Goal: Task Accomplishment & Management: Complete application form

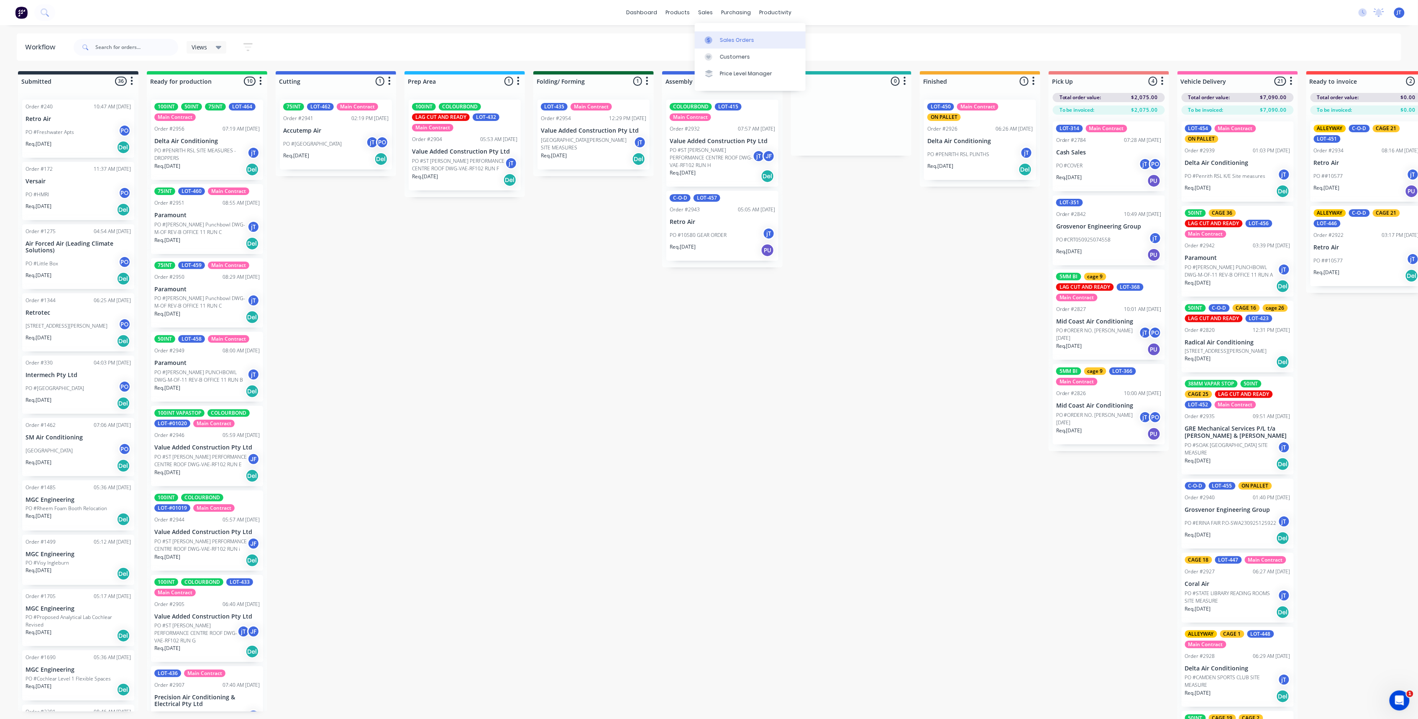
click at [749, 42] on div "Sales Orders" at bounding box center [737, 40] width 34 height 8
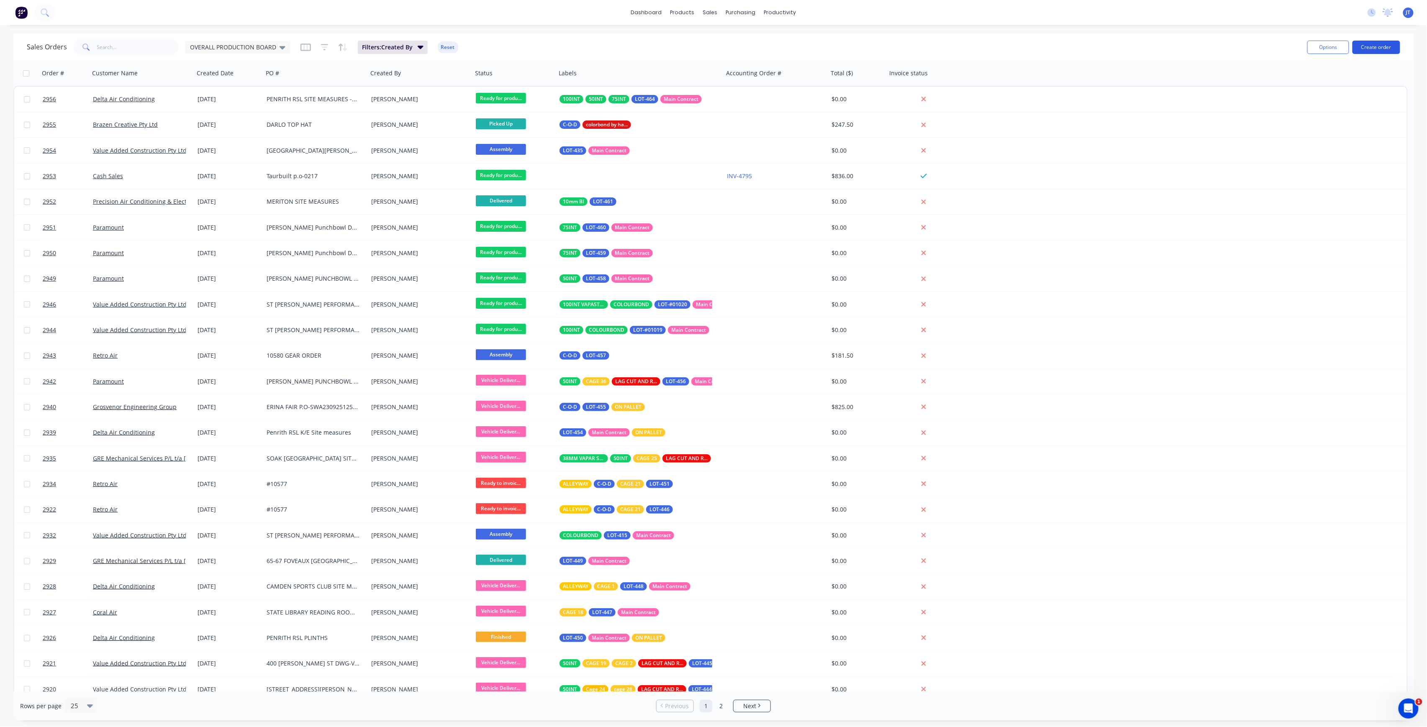
click at [1382, 53] on button "Create order" at bounding box center [1376, 47] width 48 height 13
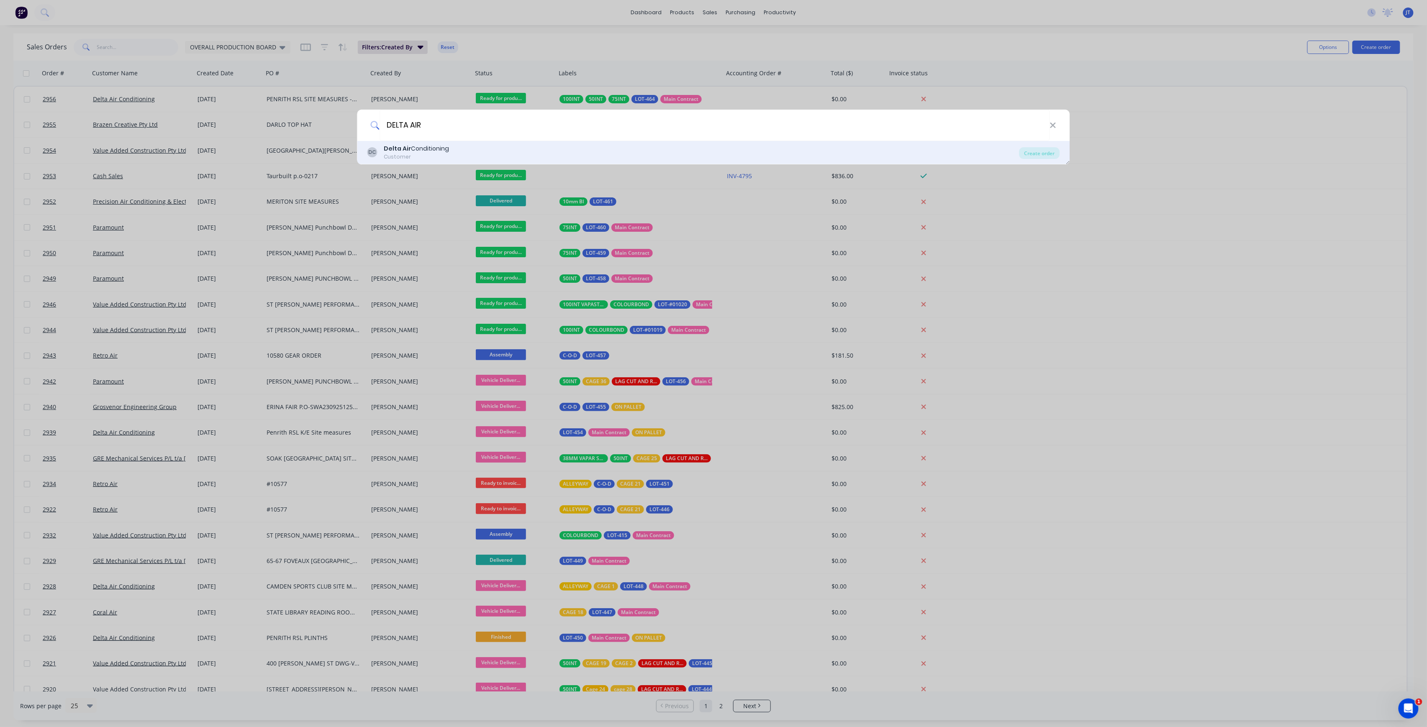
type input "DELTA AIR"
click at [641, 146] on div "DC Delta Air Conditioning Customer" at bounding box center [693, 152] width 652 height 16
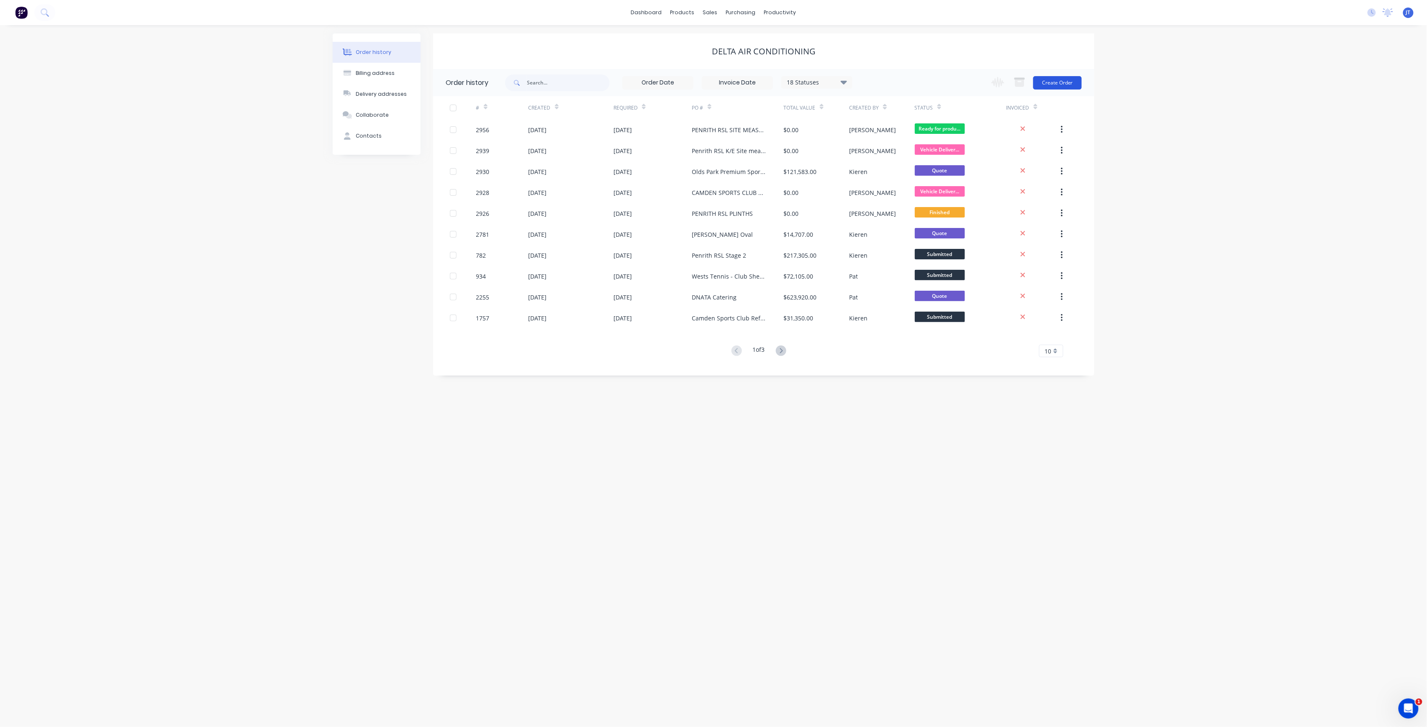
click at [1067, 80] on button "Create Order" at bounding box center [1057, 82] width 49 height 13
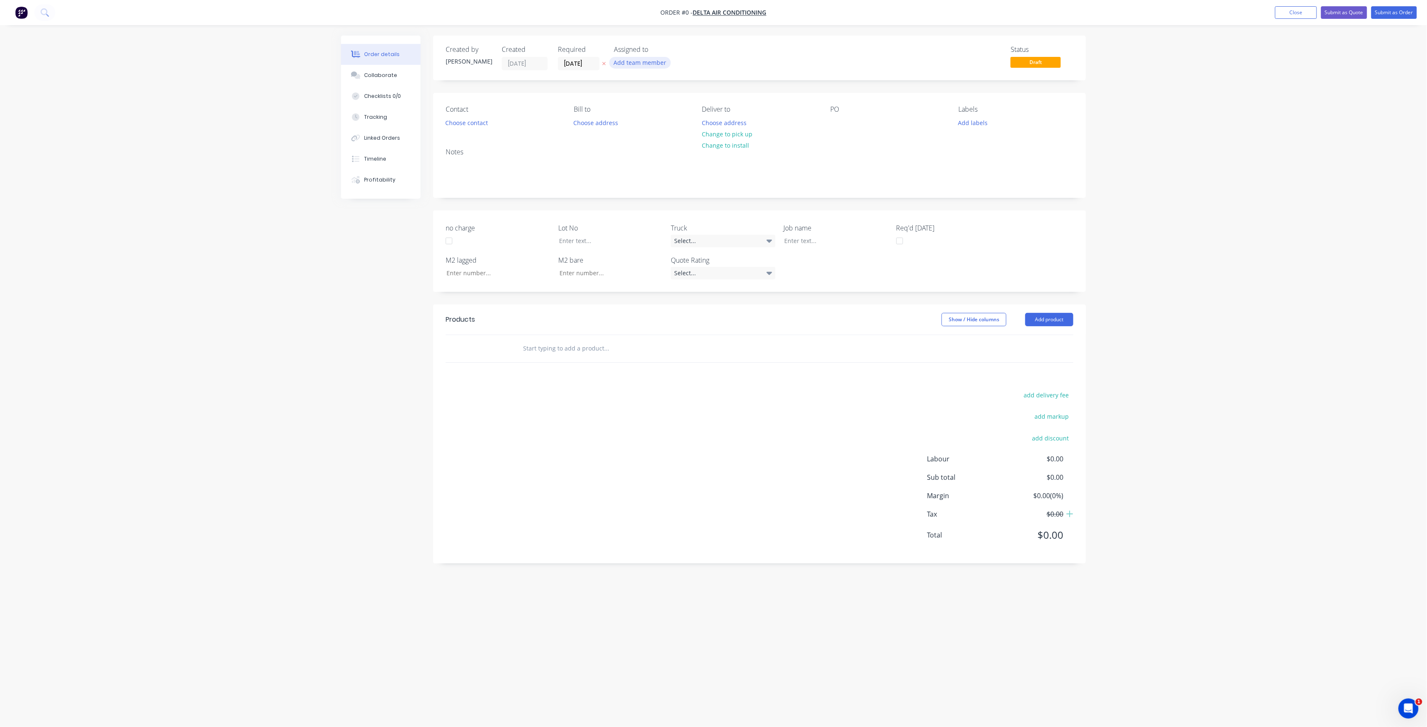
click at [665, 64] on button "Add team member" at bounding box center [639, 62] width 61 height 11
click at [668, 112] on div "[PERSON_NAME] (You)" at bounding box center [682, 109] width 84 height 9
click at [591, 68] on div "Order details Collaborate Checklists 0/0 Tracking Linked Orders Timeline Profit…" at bounding box center [713, 348] width 761 height 624
click at [592, 66] on input "[DATE]" at bounding box center [578, 63] width 41 height 13
click at [586, 173] on div "29" at bounding box center [586, 171] width 13 height 13
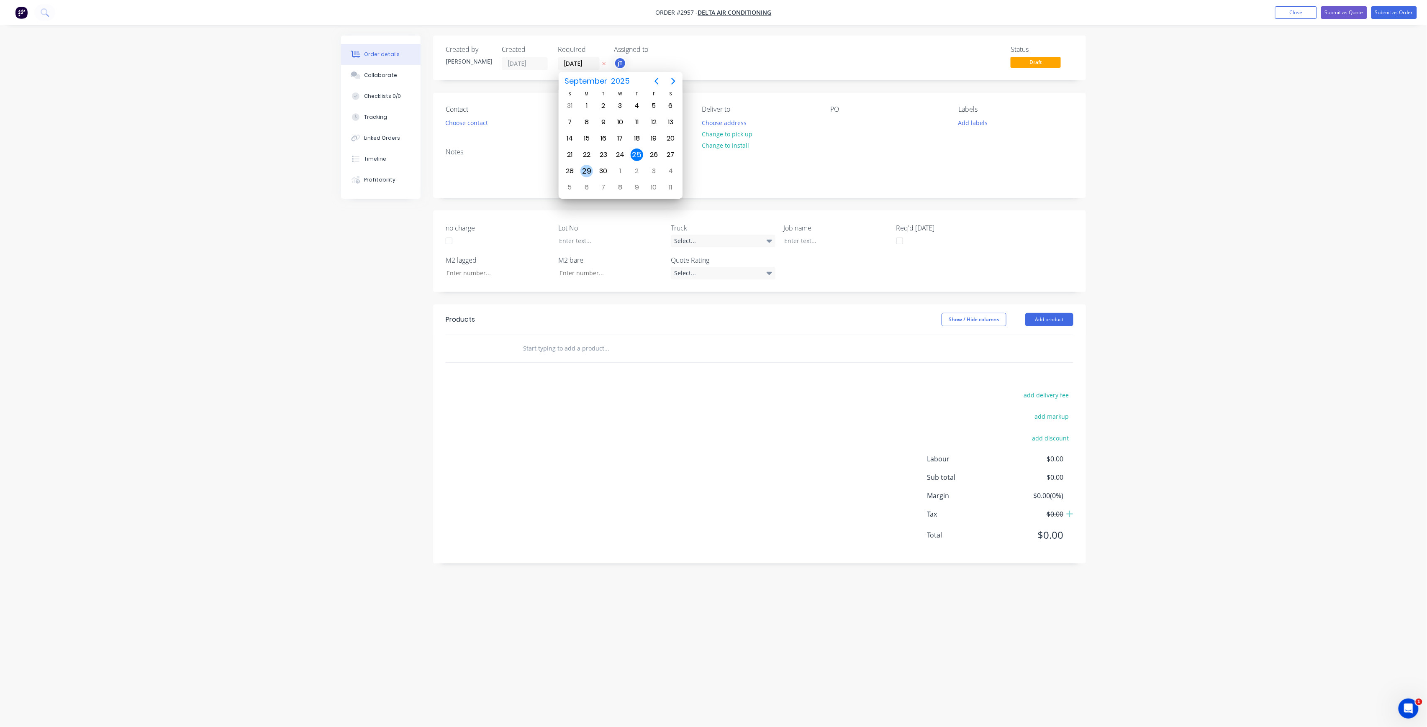
type input "[DATE]"
click at [479, 123] on button "Choose contact" at bounding box center [466, 122] width 51 height 11
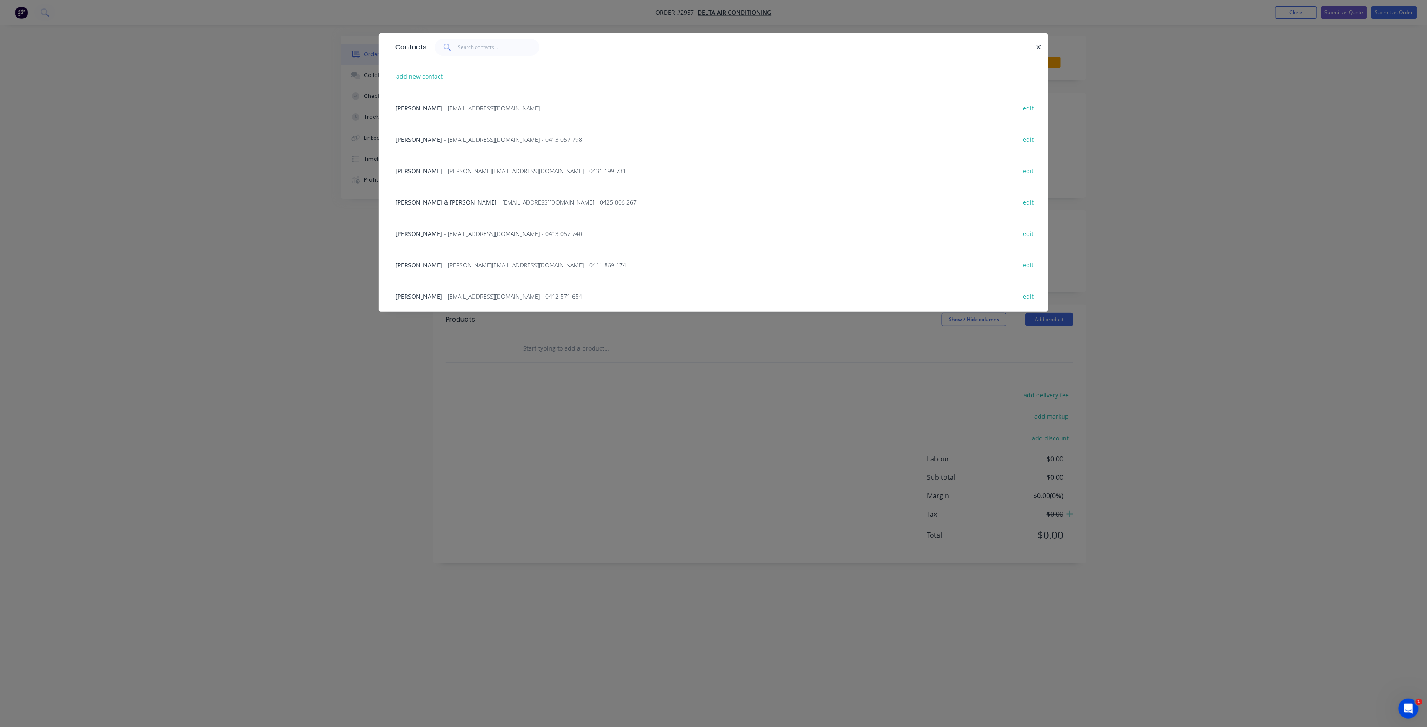
click at [451, 265] on span "- [PERSON_NAME][EMAIL_ADDRESS][DOMAIN_NAME] - 0411 869 174" at bounding box center [535, 265] width 182 height 8
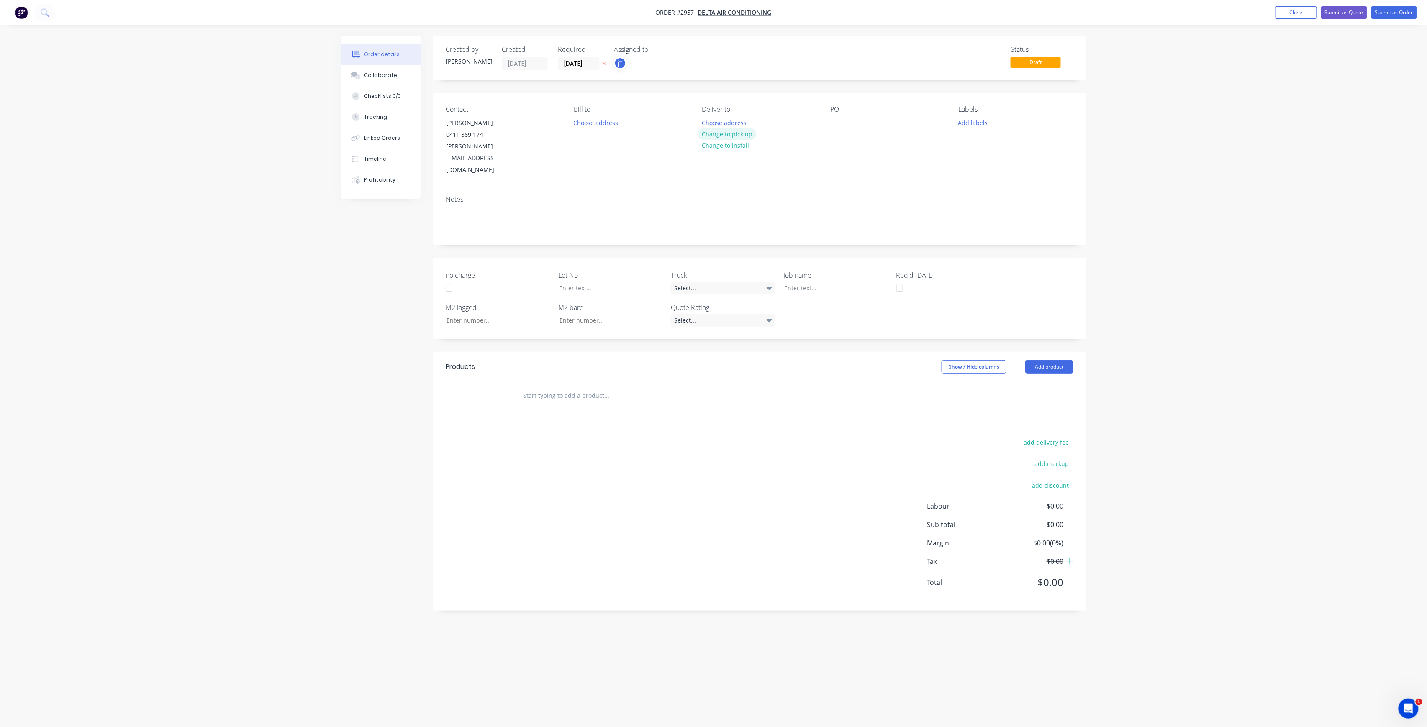
click at [741, 133] on button "Change to pick up" at bounding box center [726, 133] width 59 height 11
click at [745, 138] on button "Change to delivery" at bounding box center [727, 134] width 61 height 11
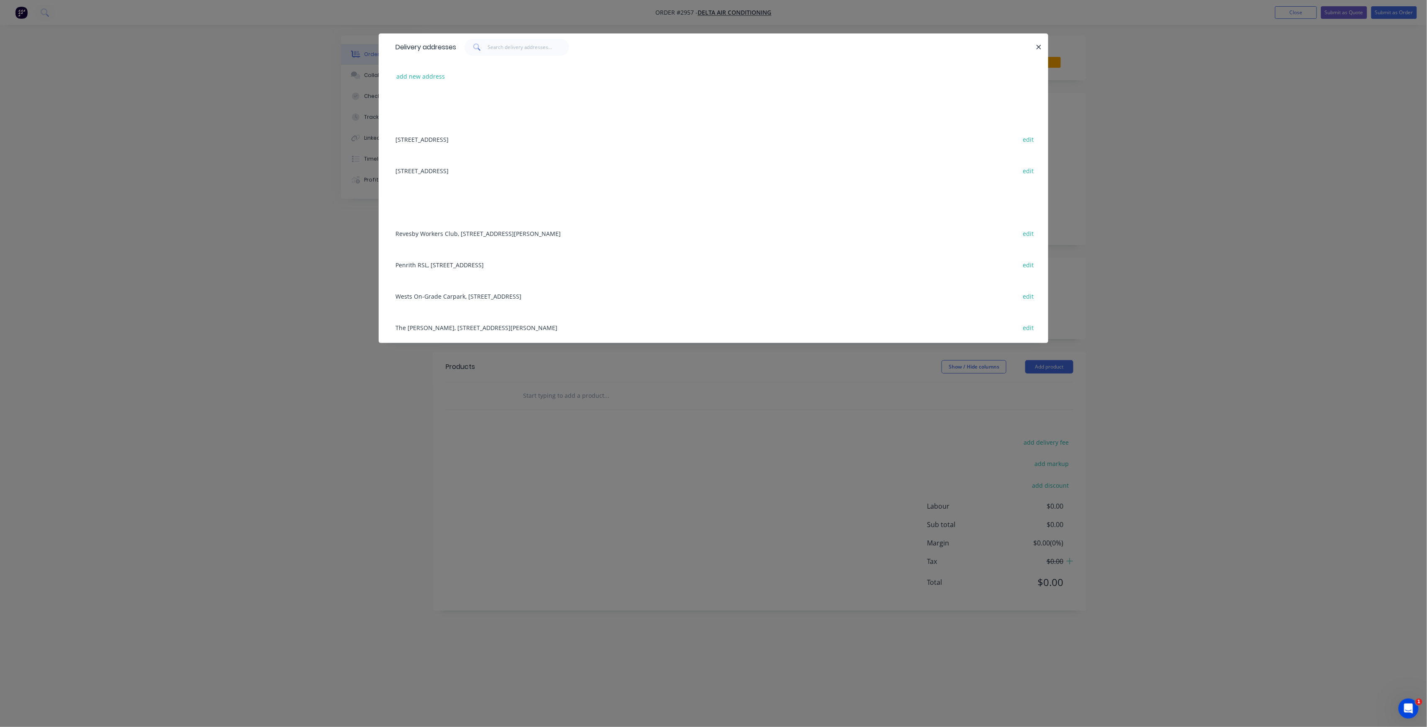
click at [535, 266] on div "Penrith RSL, [STREET_ADDRESS] edit" at bounding box center [713, 264] width 644 height 31
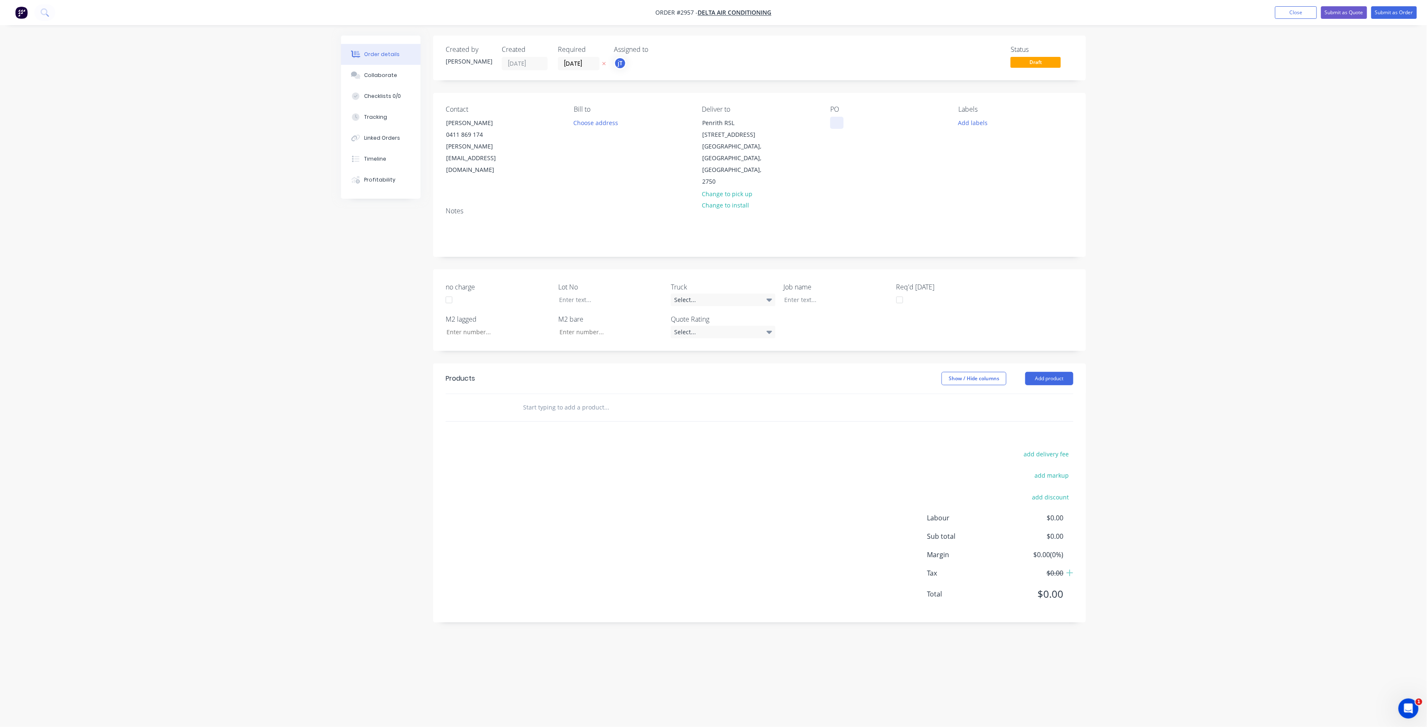
click at [837, 126] on div at bounding box center [836, 123] width 13 height 12
click at [961, 121] on button "Add labels" at bounding box center [972, 122] width 38 height 11
click at [989, 146] on input "text" at bounding box center [1027, 147] width 87 height 17
click at [1005, 193] on button "LOT-465" at bounding box center [989, 198] width 44 height 12
drag, startPoint x: 1019, startPoint y: 146, endPoint x: 987, endPoint y: 154, distance: 33.2
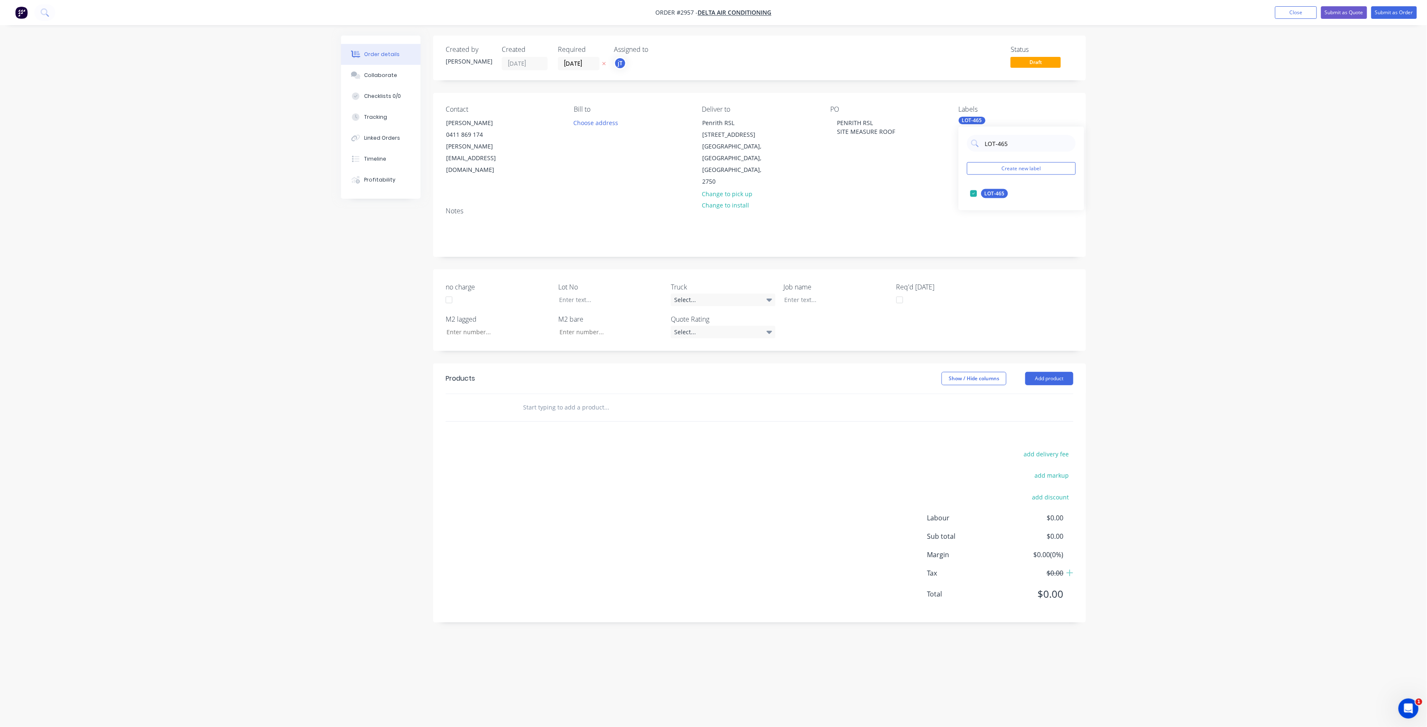
click at [987, 154] on div "LOT-465 Create new label LOT-465 edit" at bounding box center [1021, 169] width 126 height 84
type input "L"
click at [989, 196] on div "100INT" at bounding box center [993, 193] width 24 height 9
click at [983, 151] on div "100" at bounding box center [1021, 143] width 109 height 17
type input "MAIN"
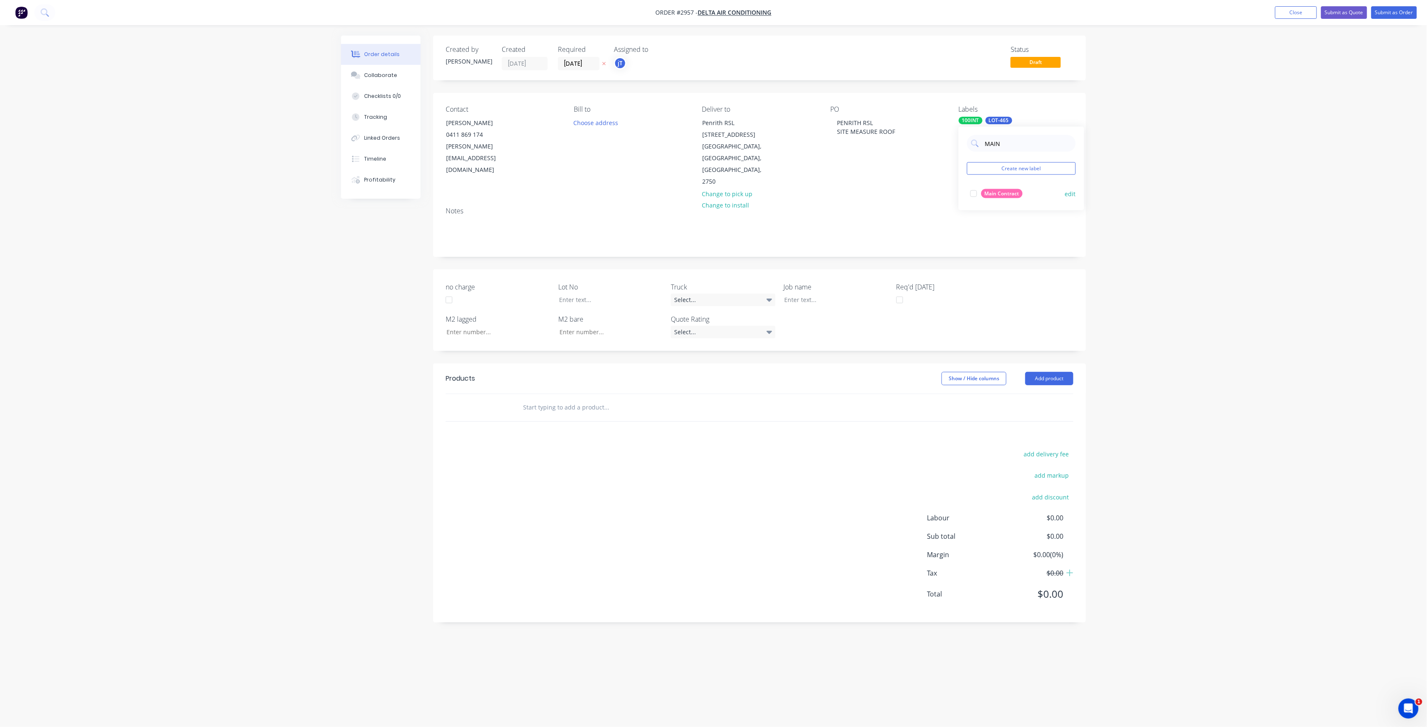
click at [1003, 196] on div "Main Contract" at bounding box center [1001, 193] width 41 height 9
drag, startPoint x: 583, startPoint y: 268, endPoint x: 586, endPoint y: 265, distance: 4.4
click at [583, 294] on div at bounding box center [604, 300] width 105 height 12
click at [889, 131] on div "PENRITH RSL SITE MEASURE ROOF" at bounding box center [866, 127] width 72 height 21
drag, startPoint x: 892, startPoint y: 131, endPoint x: 834, endPoint y: 126, distance: 58.4
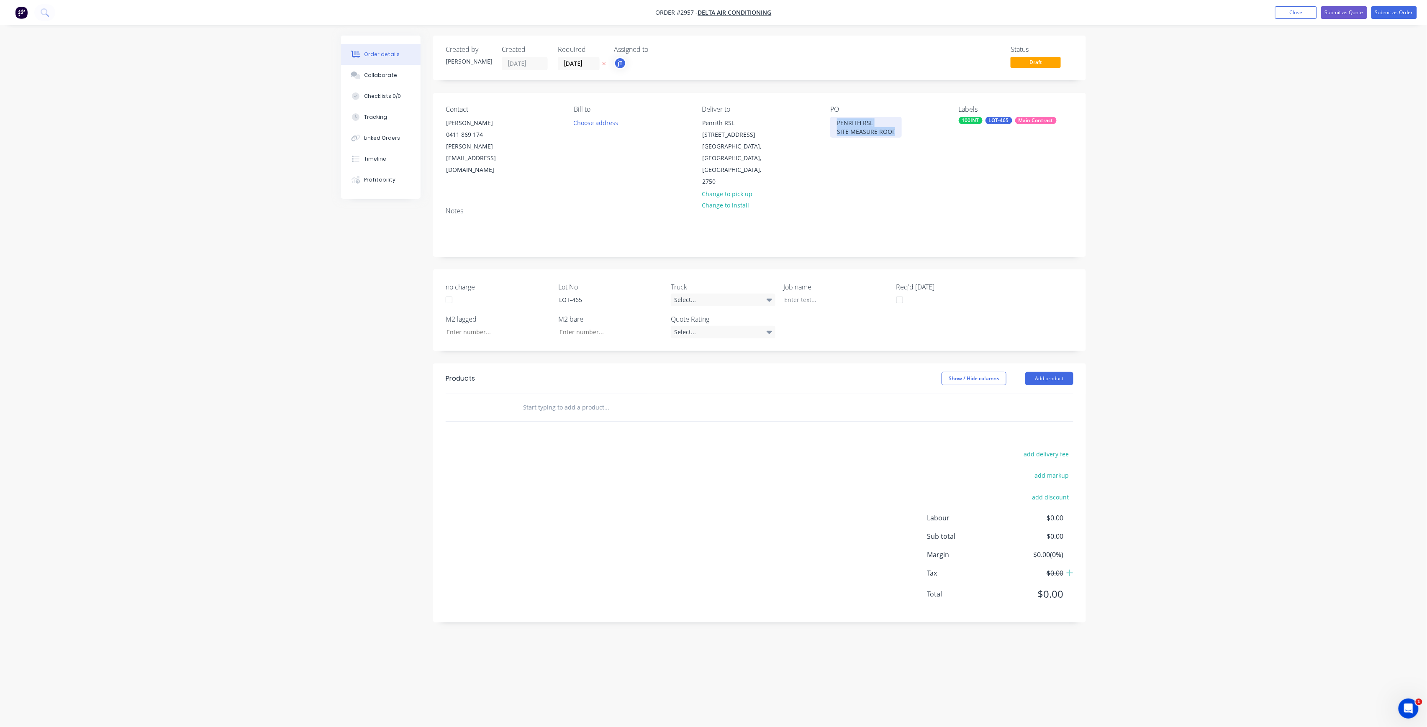
click at [834, 126] on div "PENRITH RSL SITE MEASURE ROOF" at bounding box center [866, 127] width 72 height 21
copy div "PENRITH RSL SITE MEASURE ROOF"
click at [827, 294] on div at bounding box center [829, 300] width 105 height 12
paste div
click at [533, 334] on input "no charge" at bounding box center [495, 340] width 110 height 13
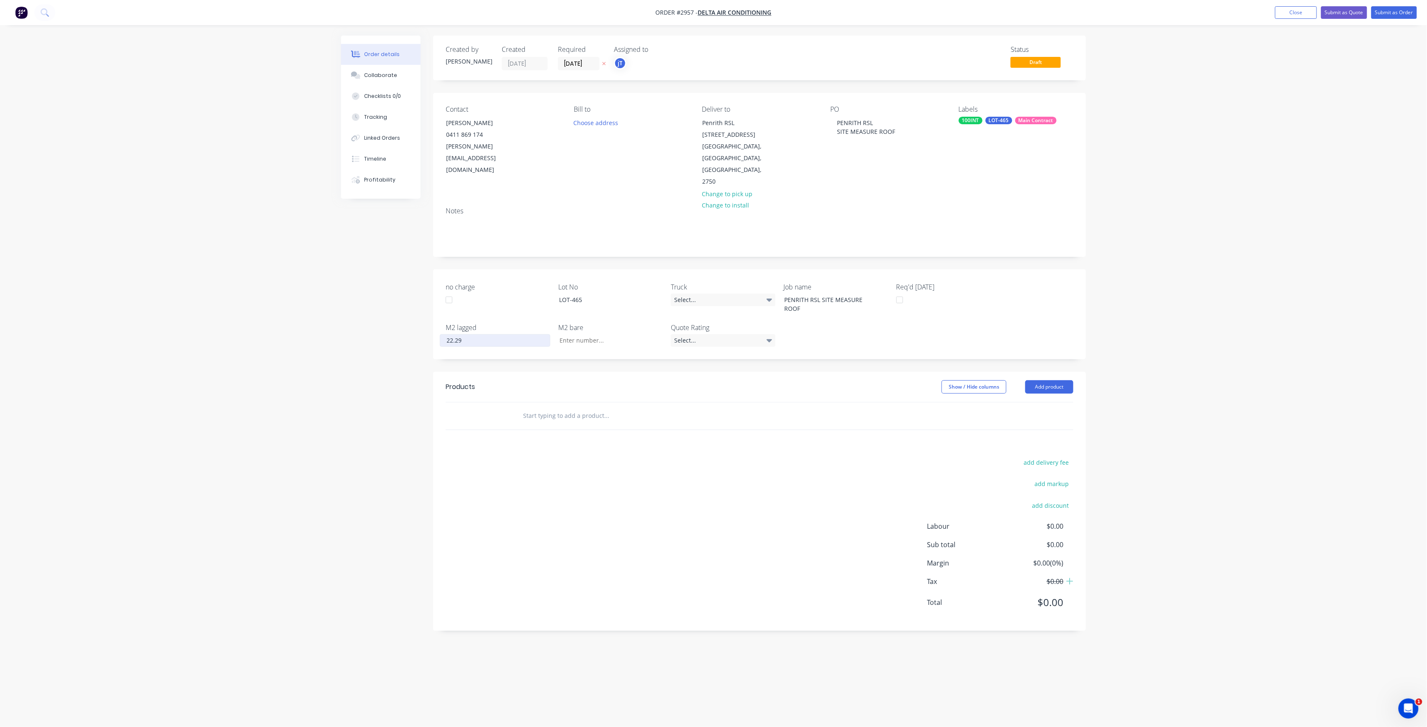
type input "22.29"
click at [543, 407] on input "text" at bounding box center [606, 415] width 167 height 17
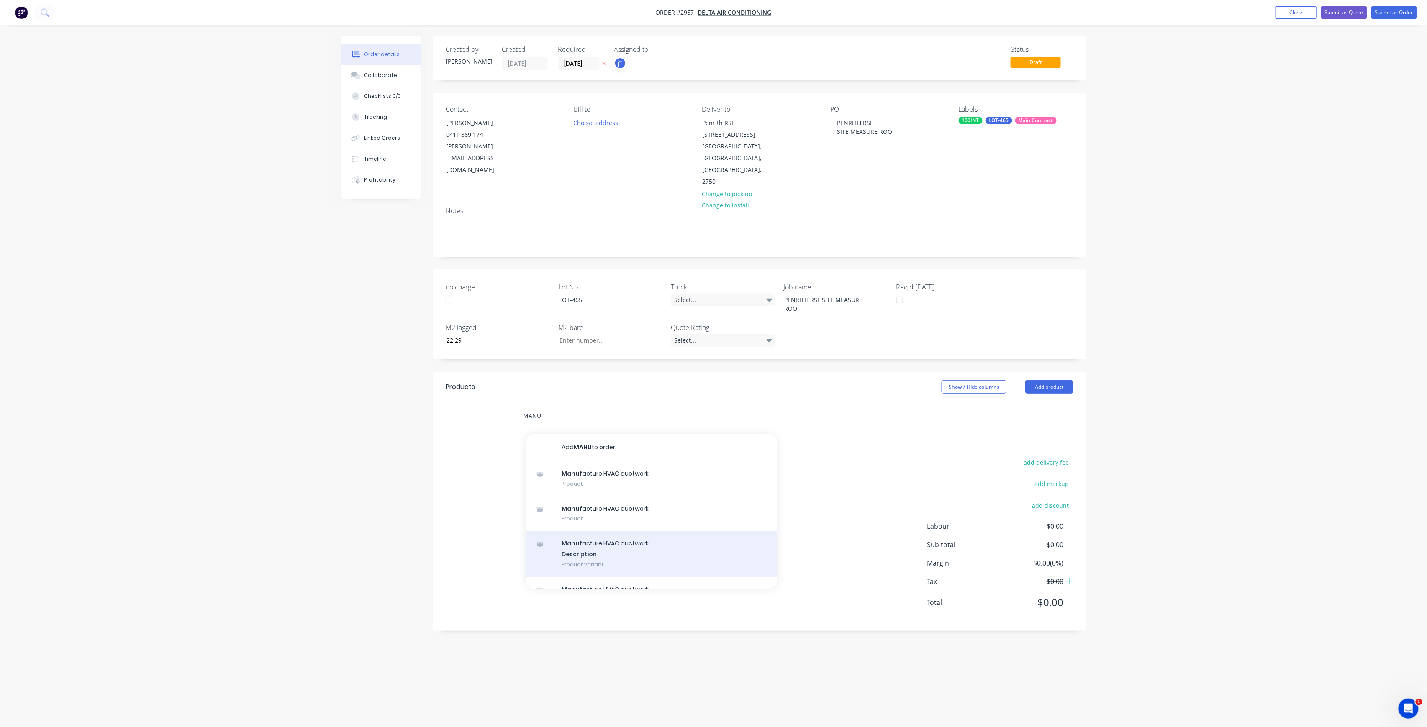
type input "MANU"
click at [658, 531] on div "Manu facture HVAC ductwork Description Product variant" at bounding box center [651, 554] width 251 height 46
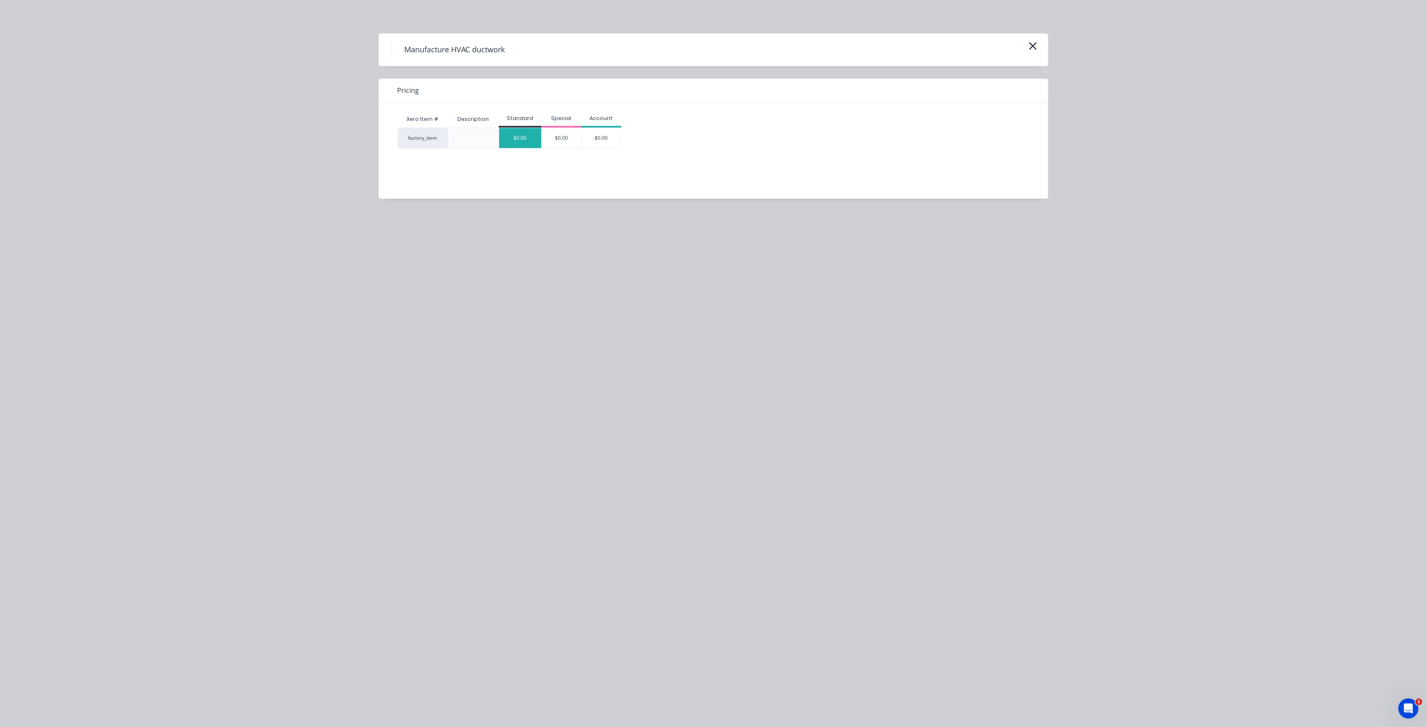
click at [526, 131] on div "$0.00" at bounding box center [520, 138] width 42 height 20
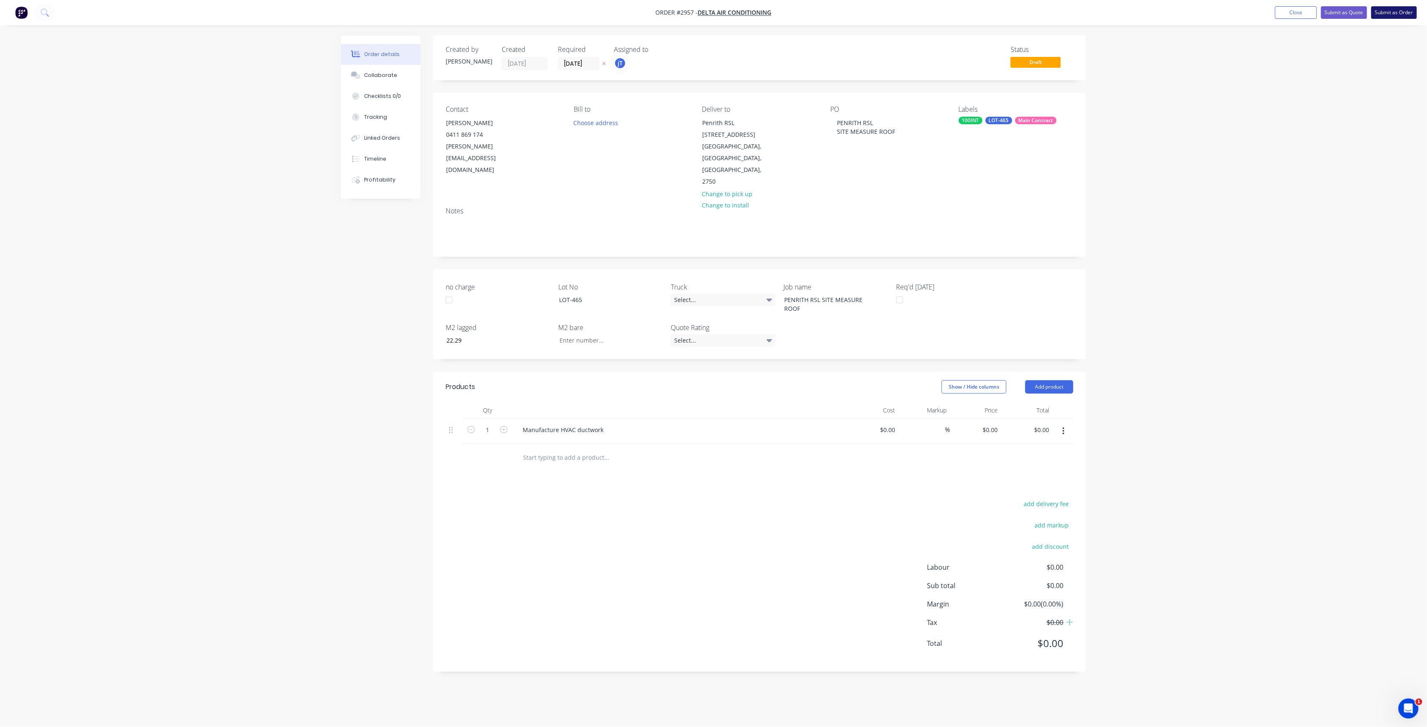
click at [1396, 16] on button "Submit as Order" at bounding box center [1394, 12] width 46 height 13
type input "22.29"
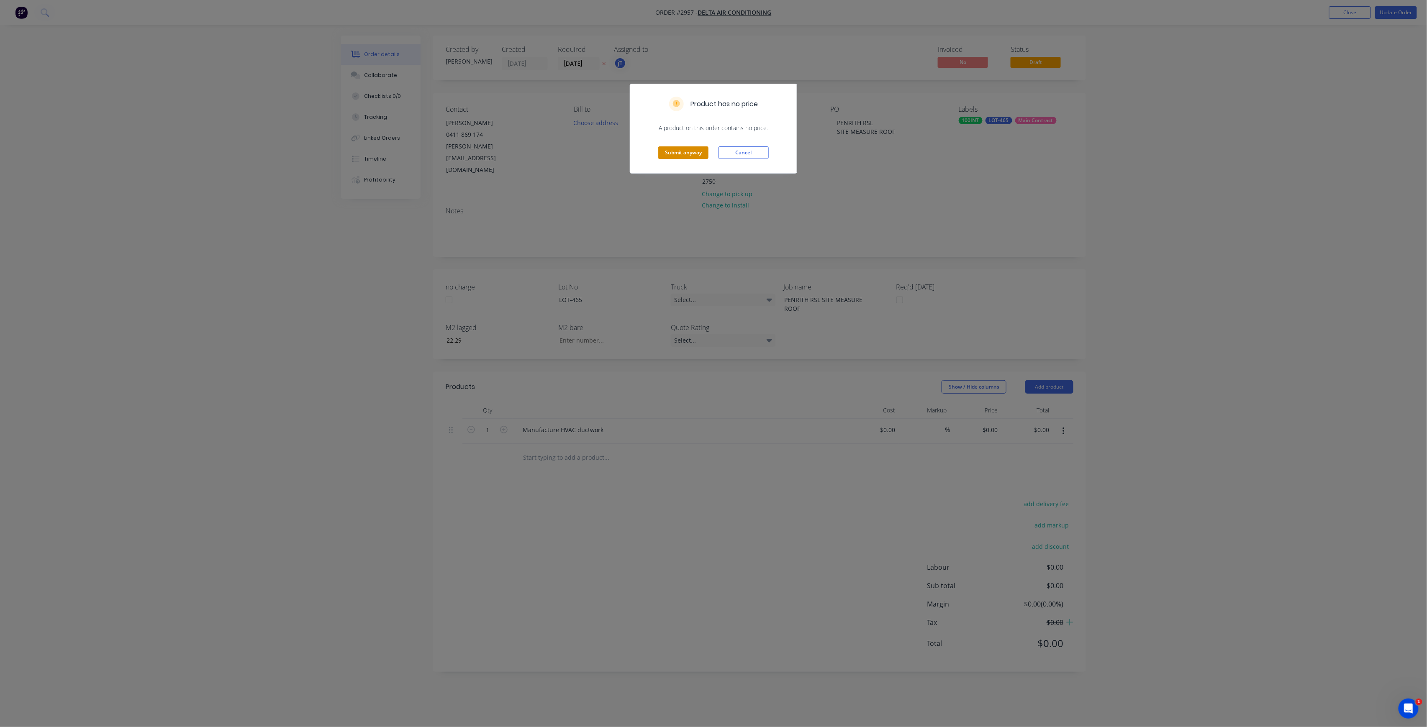
click at [673, 153] on button "Submit anyway" at bounding box center [683, 152] width 50 height 13
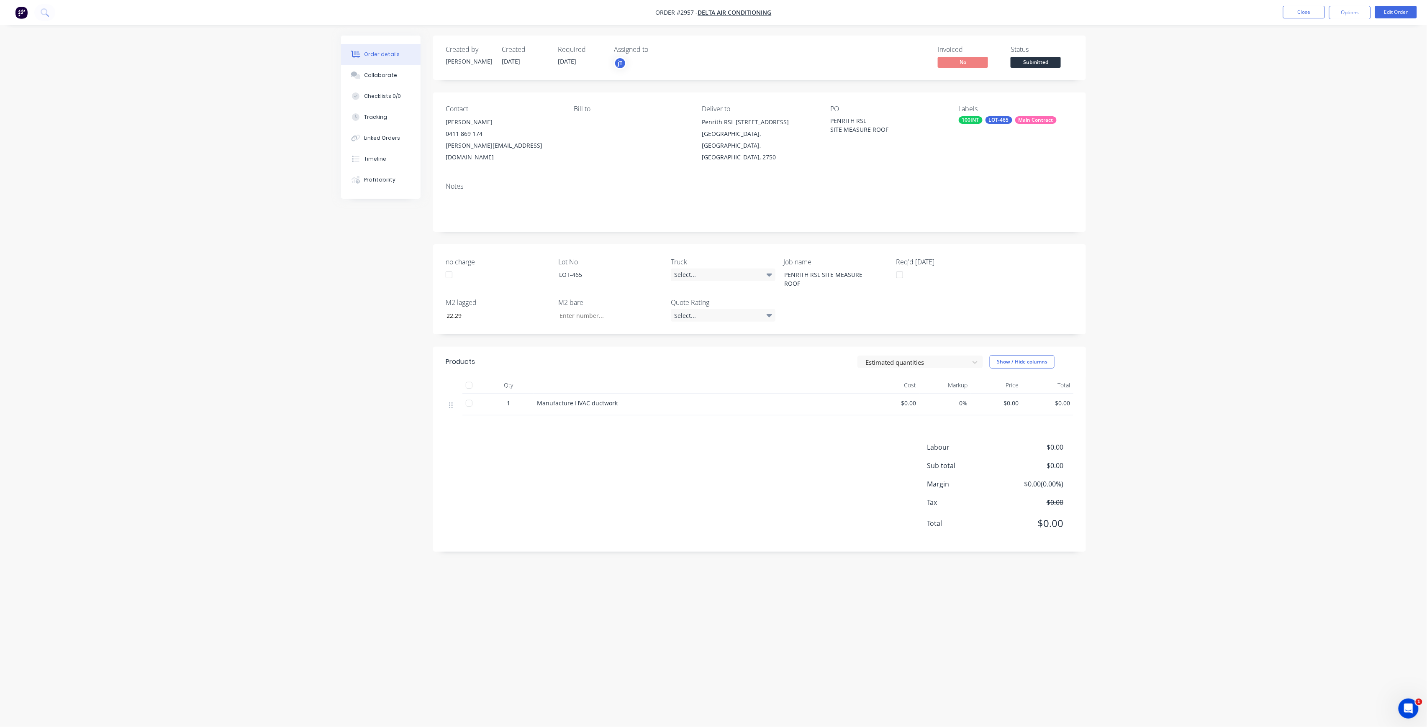
click at [1042, 69] on button "Submitted" at bounding box center [1035, 63] width 50 height 13
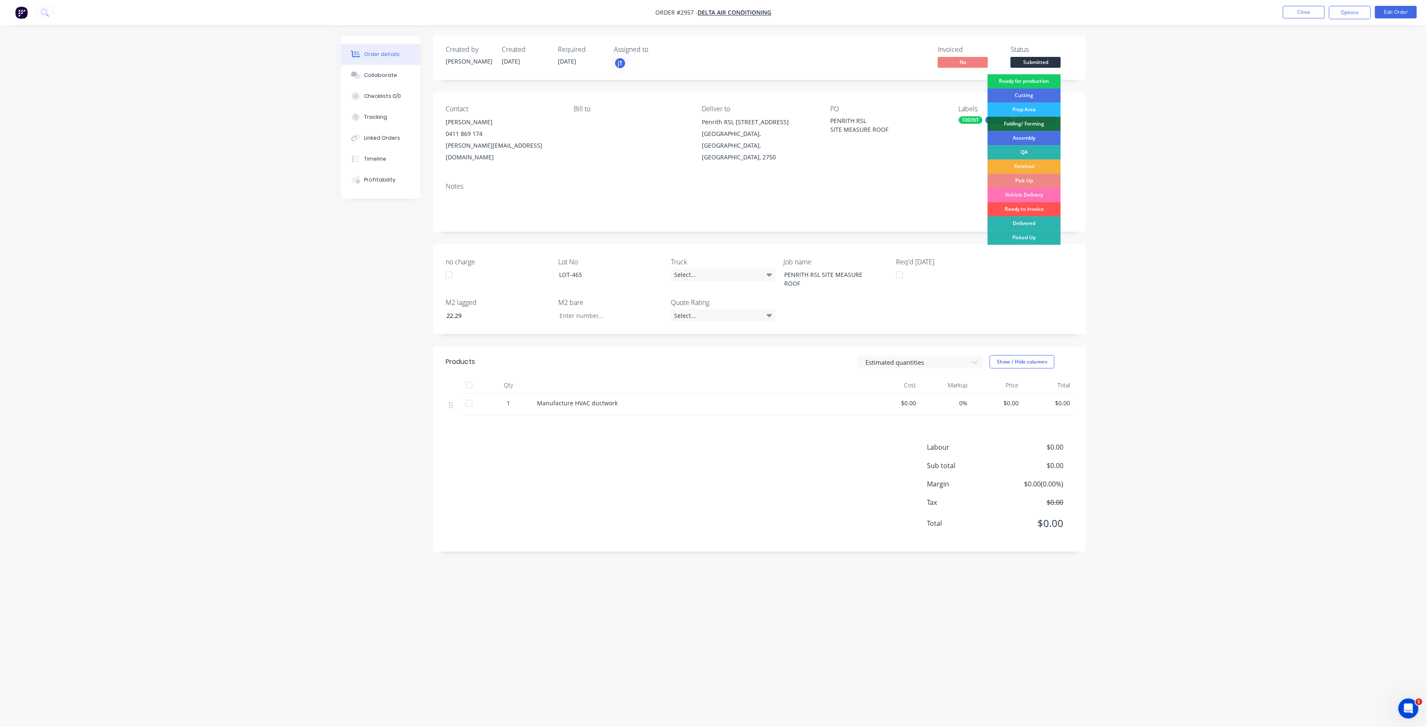
click at [1043, 85] on div "Ready for production" at bounding box center [1023, 81] width 73 height 14
